Goal: Task Accomplishment & Management: Manage account settings

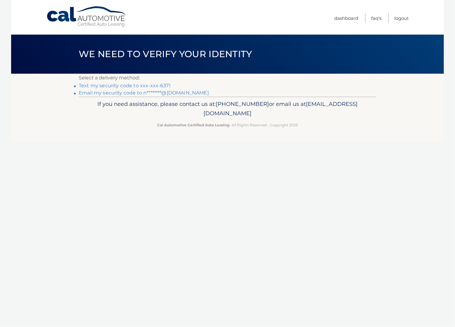
click at [152, 84] on link "Text my security code to xxx-xxx-6371" at bounding box center [125, 86] width 92 height 6
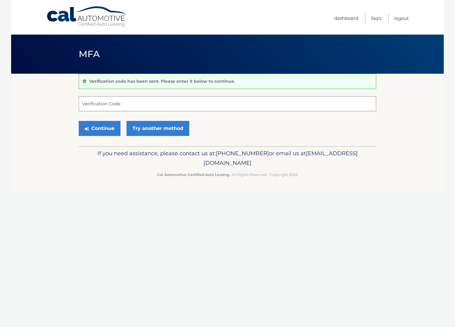
click at [110, 104] on input "Verification Code" at bounding box center [228, 103] width 298 height 15
type input "811818"
click at [110, 128] on button "Continue" at bounding box center [100, 128] width 42 height 15
